Goal: Transaction & Acquisition: Register for event/course

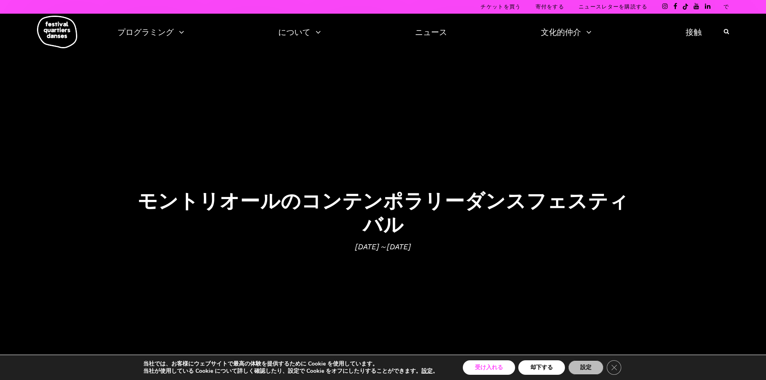
click at [498, 363] on font "受け入れる" at bounding box center [489, 367] width 28 height 8
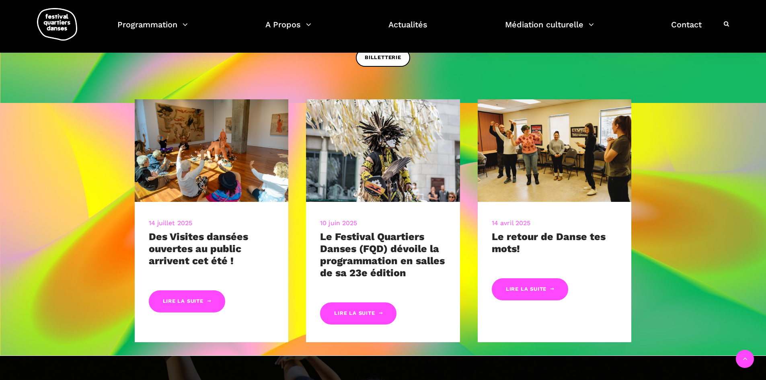
scroll to position [402, 0]
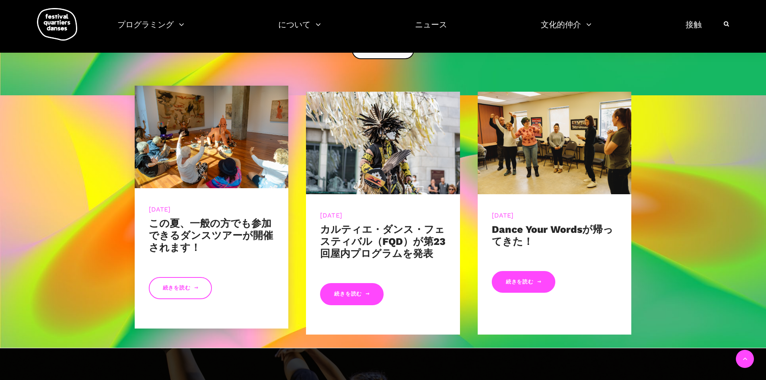
click at [185, 292] on link "続きを読む" at bounding box center [181, 288] width 64 height 22
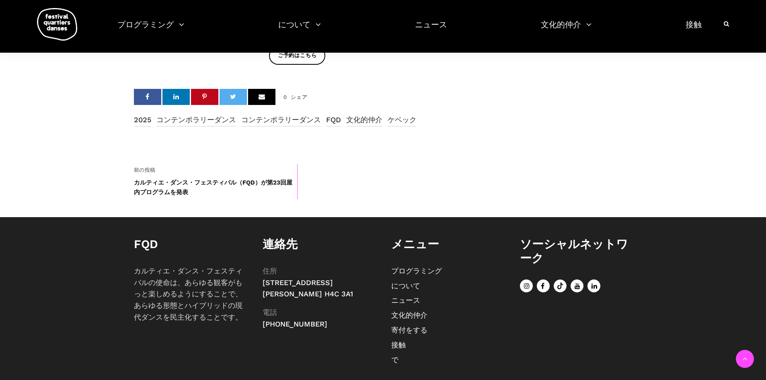
scroll to position [674, 0]
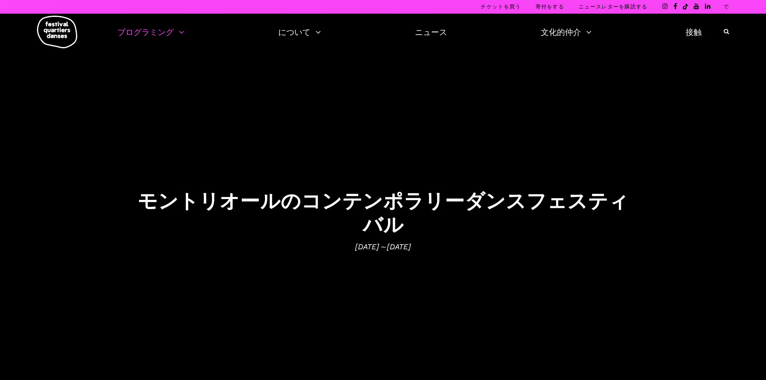
click at [184, 32] on ul "プログラミング 2025年チケットオフィス フリープログラミング フェスティバルカレンダー FQD 2025のアーティスト 回顧写真展 短編映画の共同制作 に…" at bounding box center [409, 32] width 584 height 14
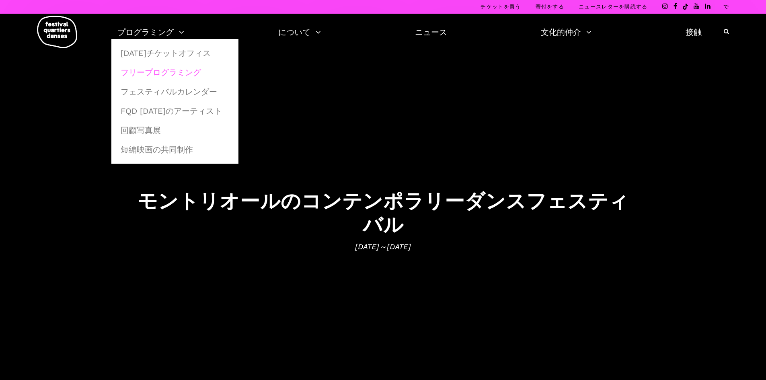
click at [178, 71] on font "フリープログラミング" at bounding box center [161, 73] width 80 height 10
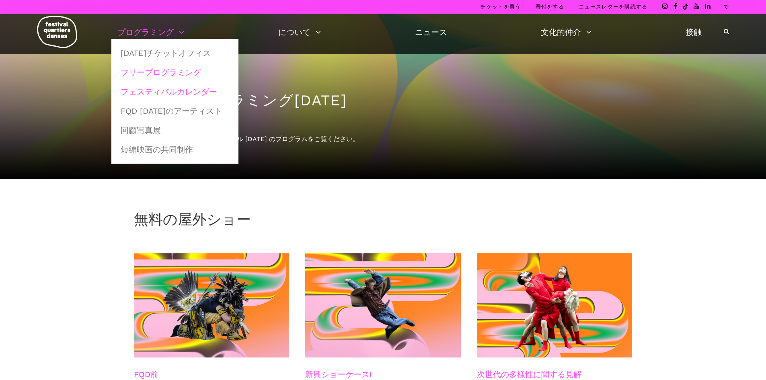
click at [166, 88] on font "フェスティバルカレンダー" at bounding box center [169, 92] width 96 height 10
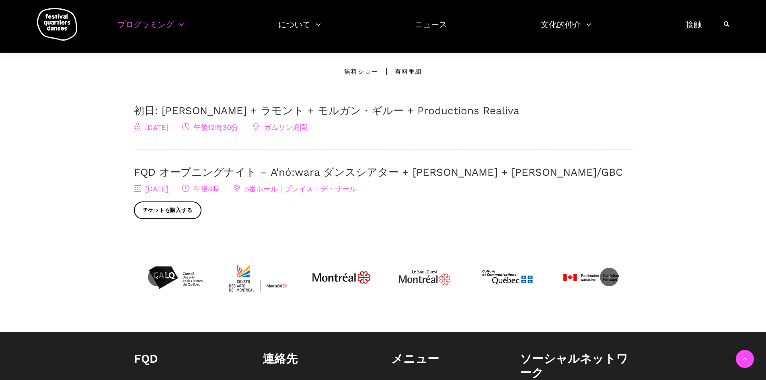
scroll to position [121, 0]
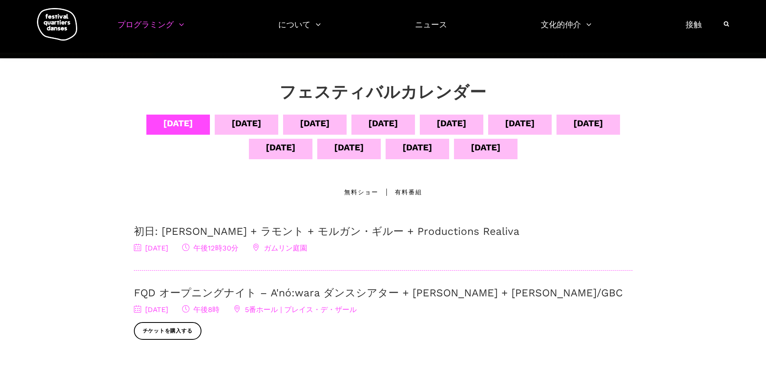
click at [421, 192] on font "有料番組" at bounding box center [408, 191] width 27 height 7
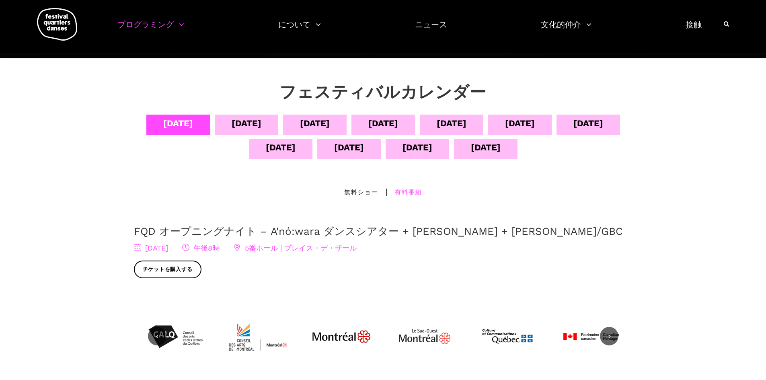
click at [250, 127] on font "9月5日" at bounding box center [246, 123] width 30 height 10
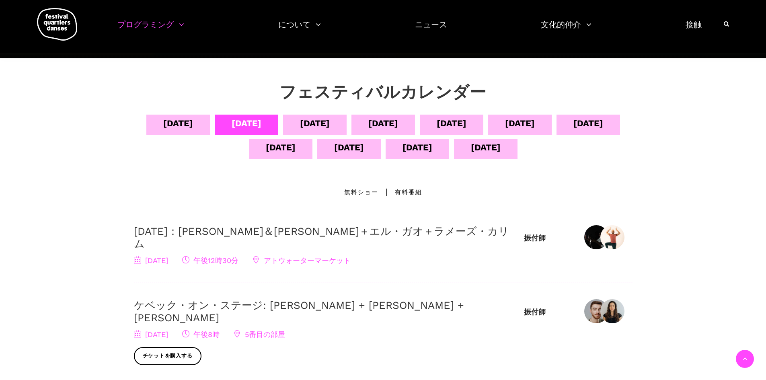
scroll to position [201, 0]
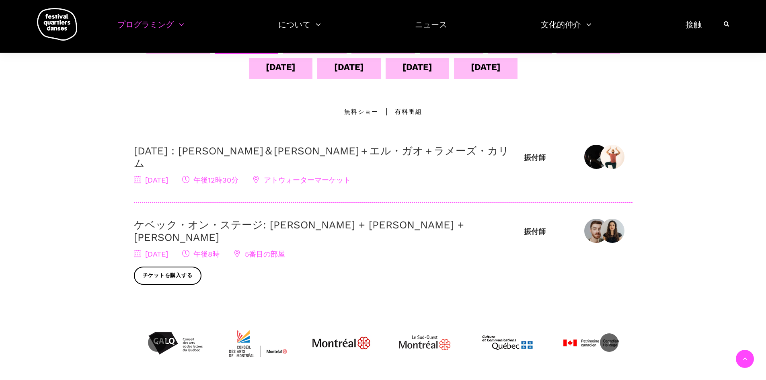
click at [184, 154] on font "[DATE]：[PERSON_NAME]＆[PERSON_NAME]＋エル・ガオ＋ラメーズ・カリム" at bounding box center [321, 157] width 375 height 25
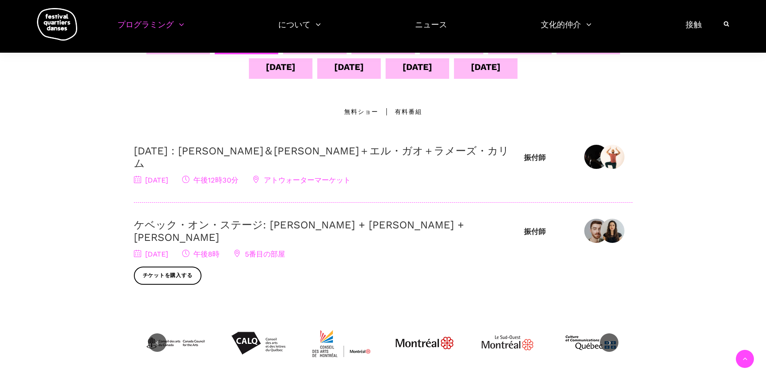
click at [74, 97] on div "フェスティバルカレンダー 9月4日 9月5日 9月6日 9月7日 9月8日 9月9日 9月10日 9月11日 9月12日 9月13日 9月14日 場所 無料シ…" at bounding box center [383, 187] width 766 height 419
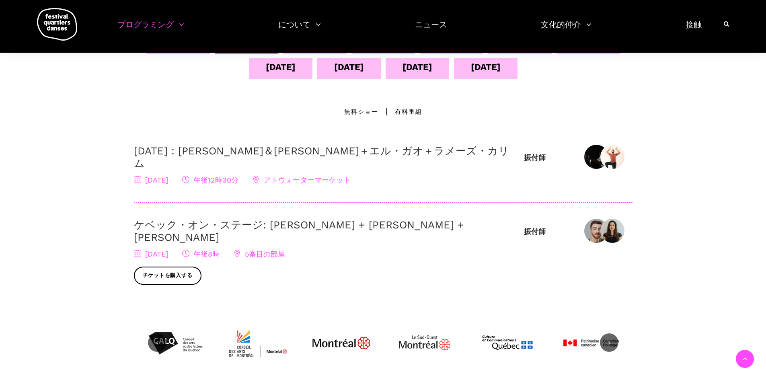
click at [0, 87] on div "フェスティバルカレンダー 9月4日 9月5日 9月6日 9月7日 9月8日 9月9日 9月10日 9月11日 9月12日 9月13日 9月14日 場所 無料シ…" at bounding box center [383, 187] width 766 height 419
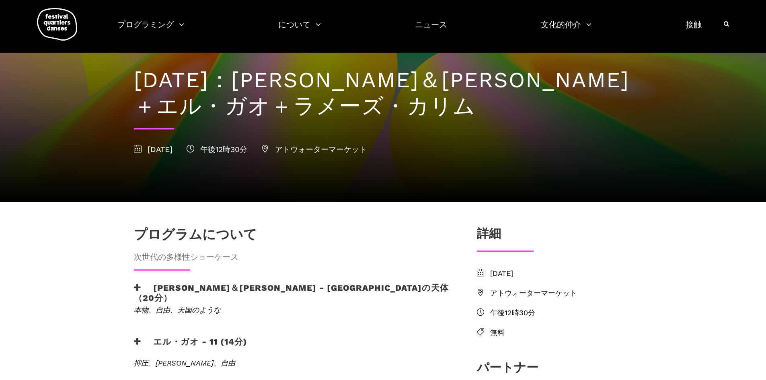
scroll to position [35, 0]
